Goal: Navigation & Orientation: Find specific page/section

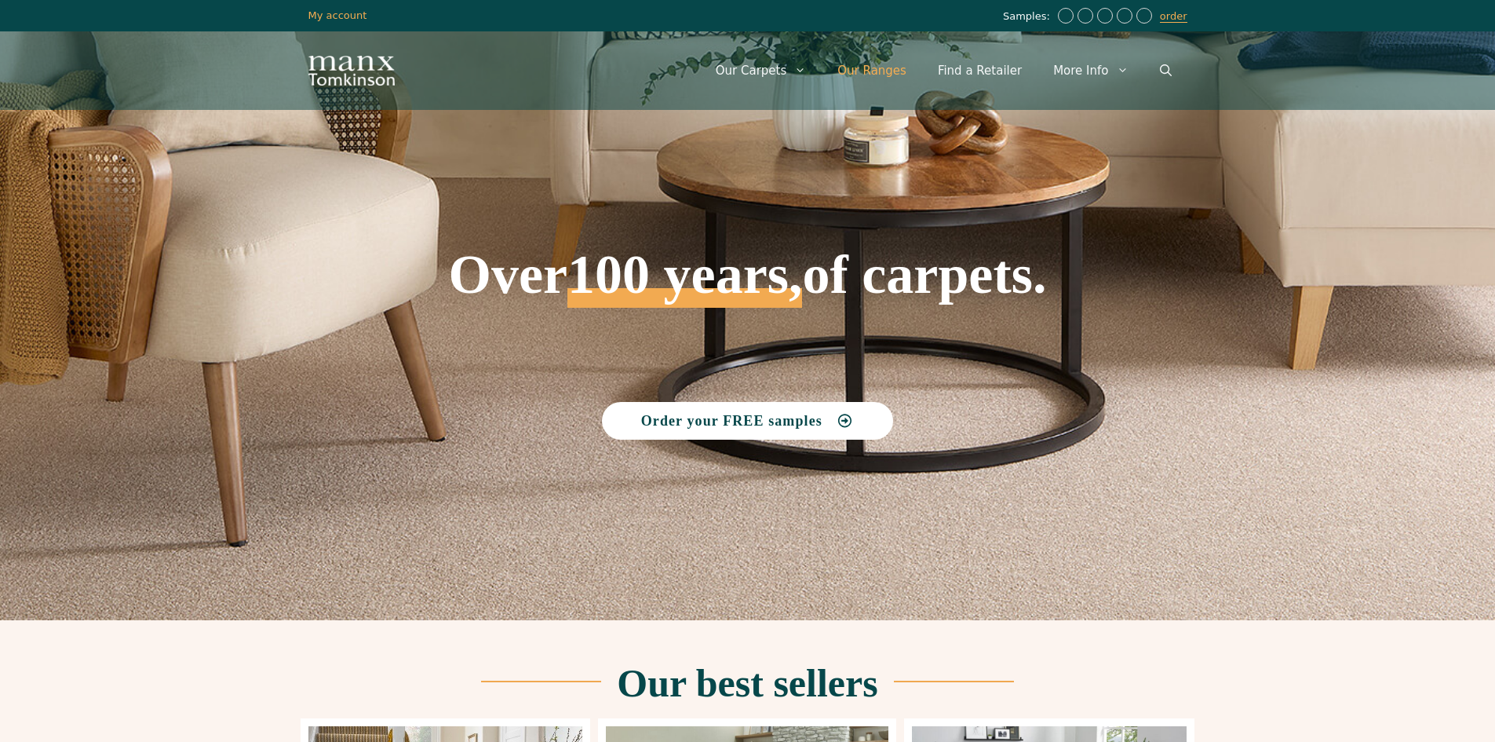
click at [872, 75] on link "Our Ranges" at bounding box center [872, 70] width 100 height 47
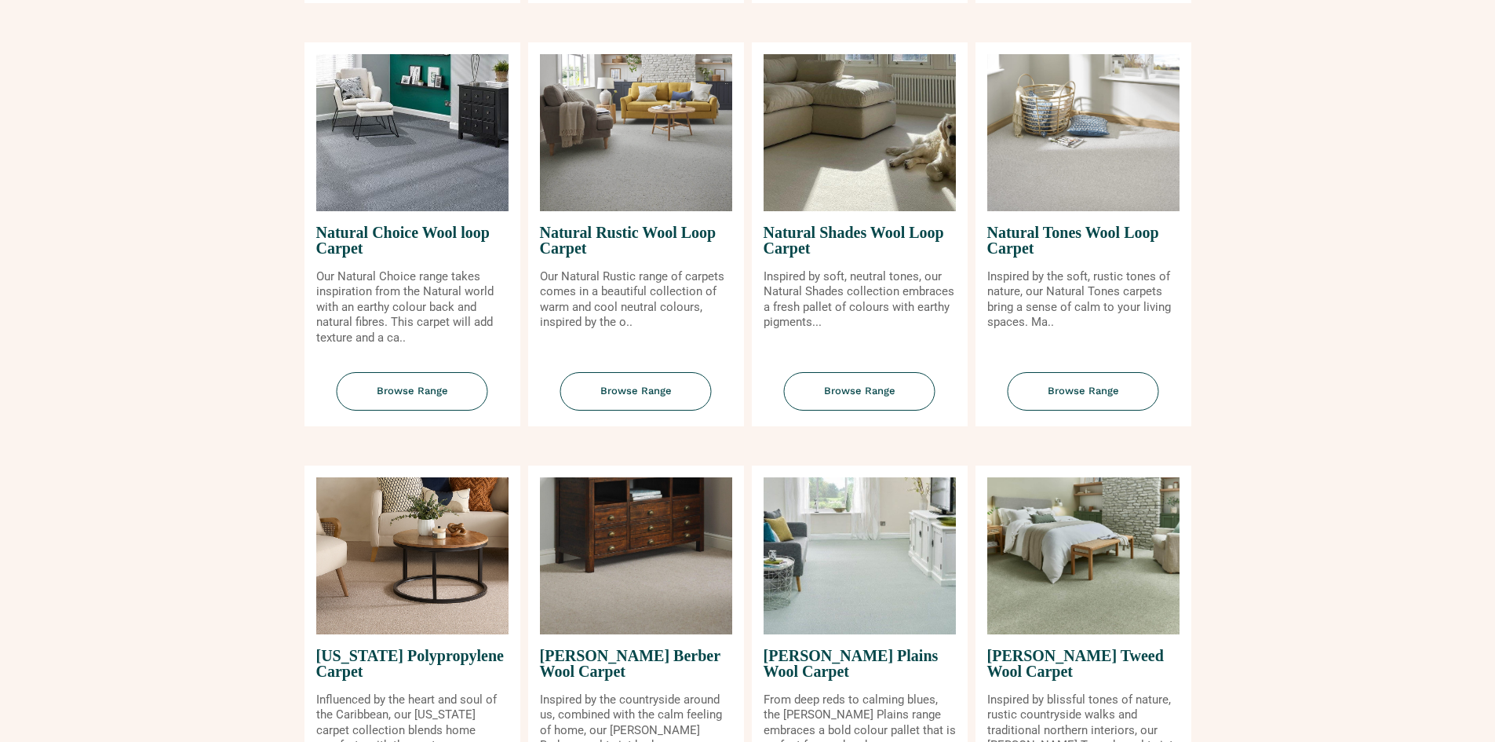
scroll to position [1099, 0]
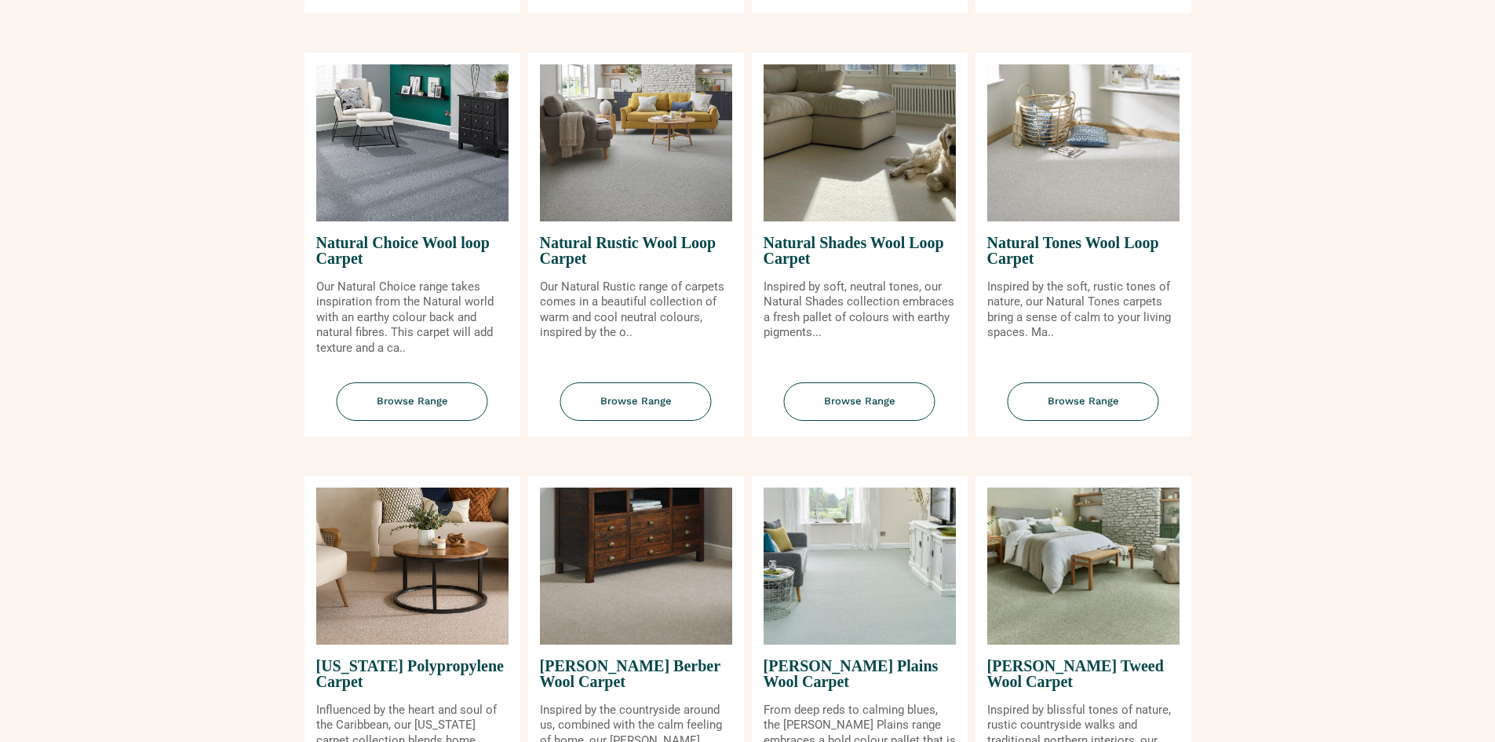
click at [862, 195] on img at bounding box center [860, 142] width 192 height 157
click at [883, 401] on span "Browse Range" at bounding box center [859, 401] width 151 height 38
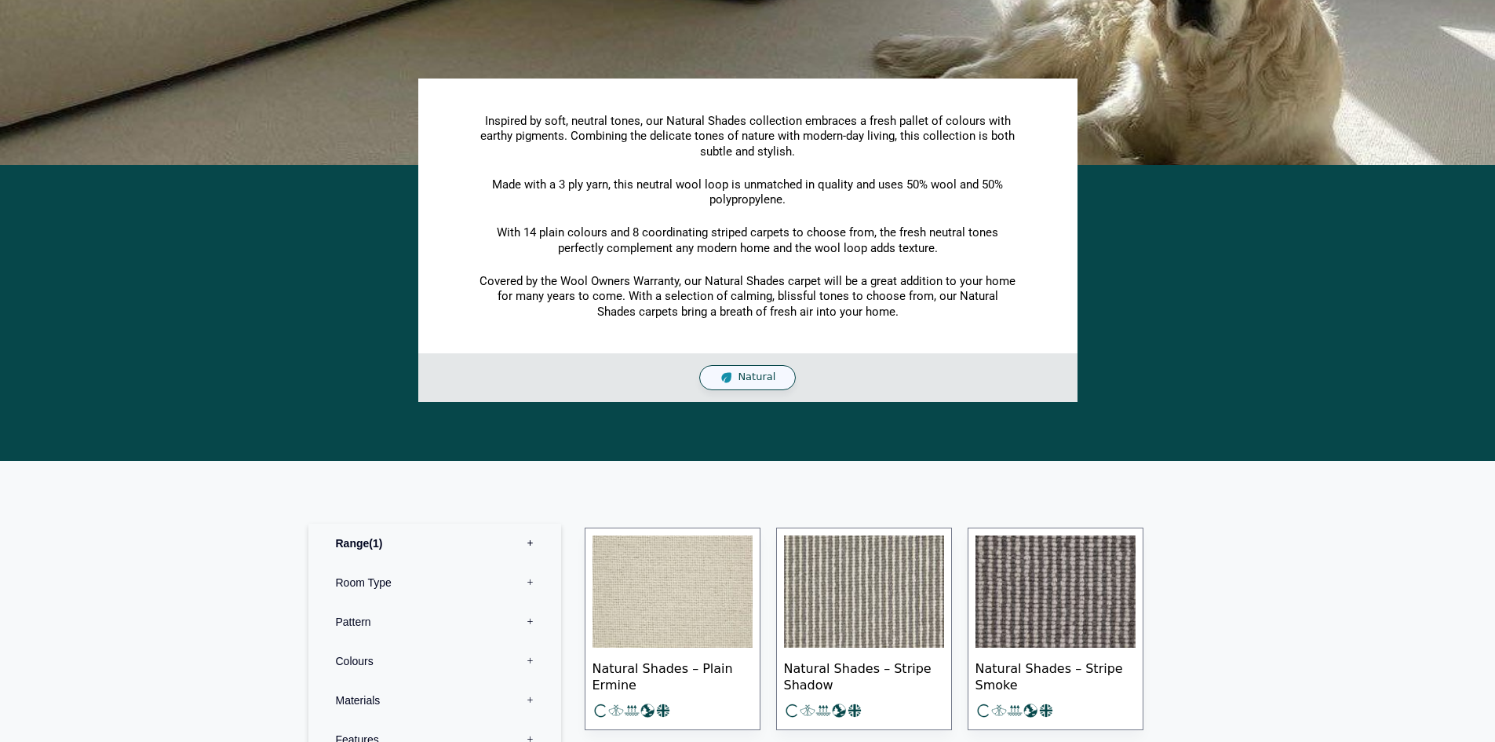
scroll to position [157, 0]
